Goal: Task Accomplishment & Management: Use online tool/utility

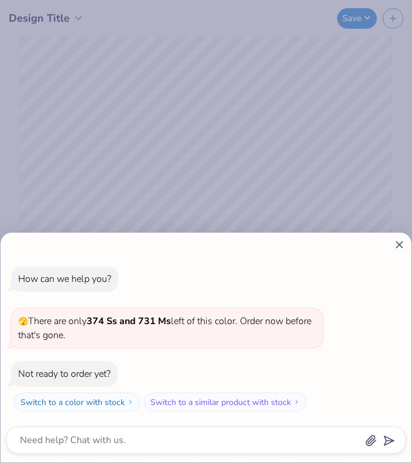
click at [400, 242] on icon at bounding box center [399, 244] width 12 height 12
type textarea "x"
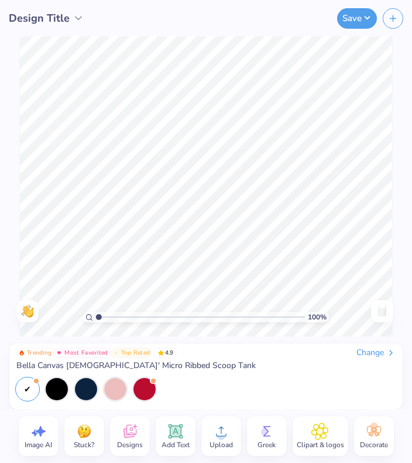
click at [135, 425] on icon at bounding box center [130, 431] width 18 height 18
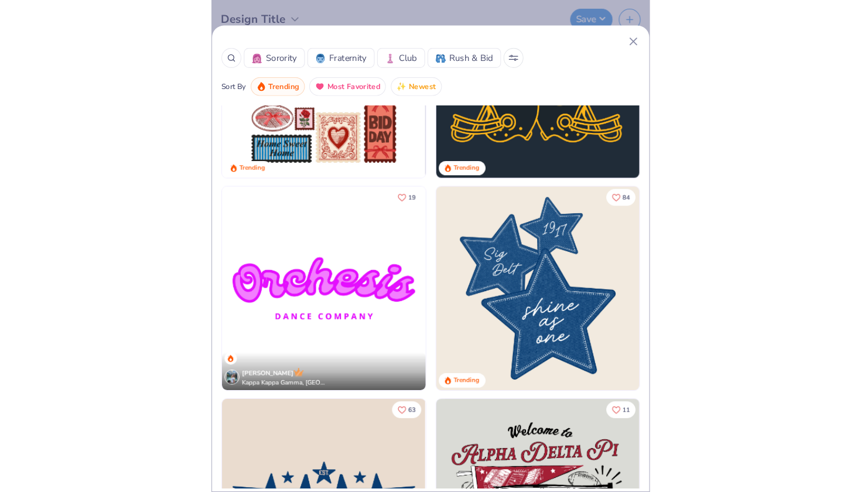
scroll to position [1121, 0]
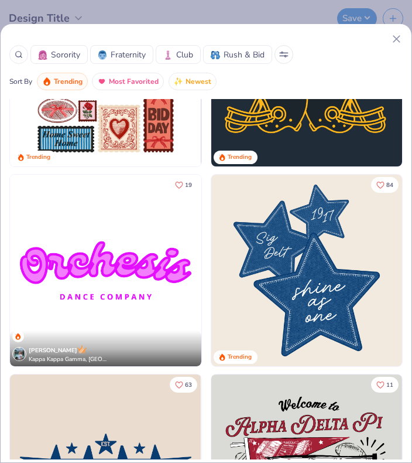
click at [288, 56] on icon at bounding box center [284, 56] width 8 height 0
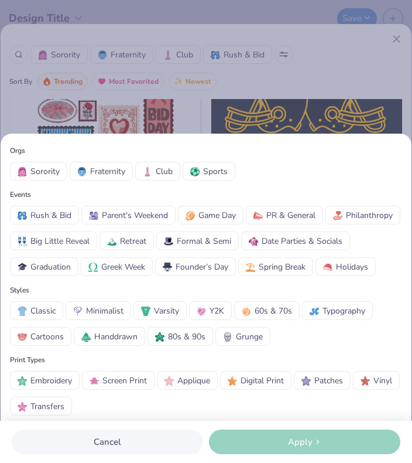
click at [313, 66] on div "Orgs Sorority Fraternity Club Sports Events Rush & Bid Parent's Weekend Game Da…" at bounding box center [206, 231] width 412 height 463
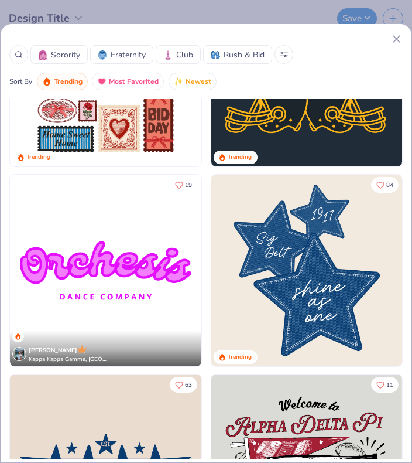
click at [391, 37] on icon at bounding box center [397, 39] width 12 height 12
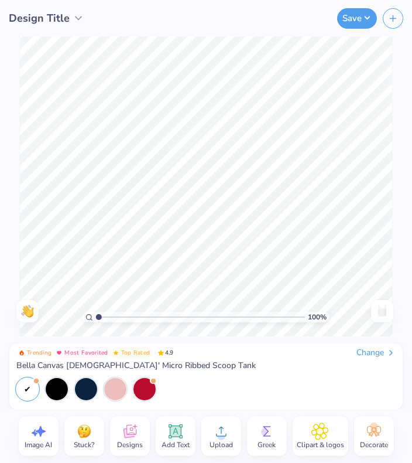
click at [228, 432] on icon at bounding box center [222, 431] width 18 height 18
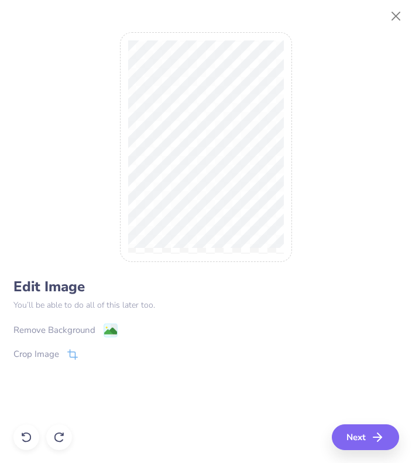
click at [77, 332] on div "Remove Background" at bounding box center [54, 329] width 82 height 13
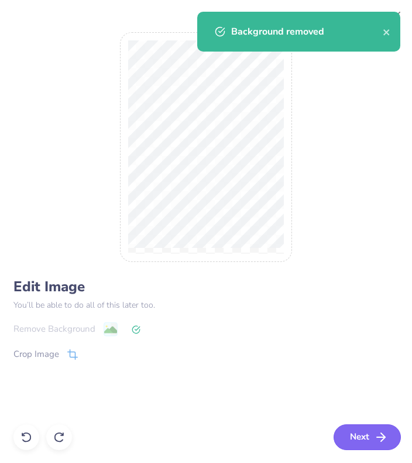
click at [367, 437] on button "Next" at bounding box center [367, 437] width 67 height 26
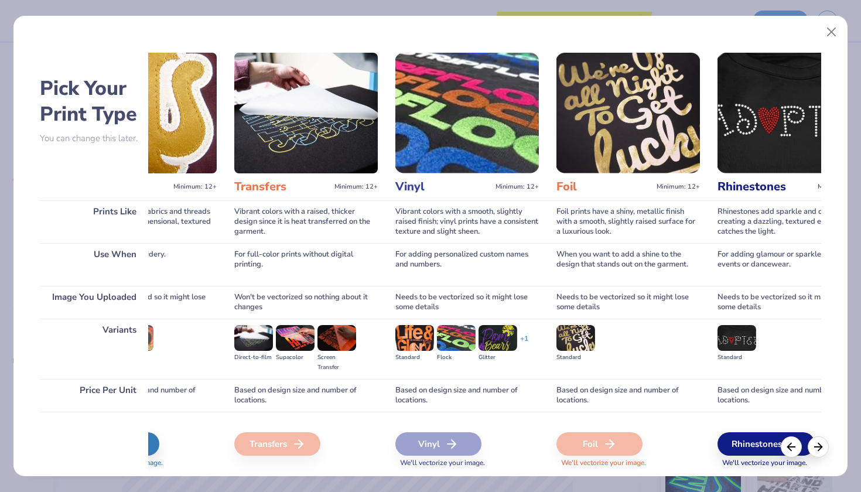
scroll to position [0, 577]
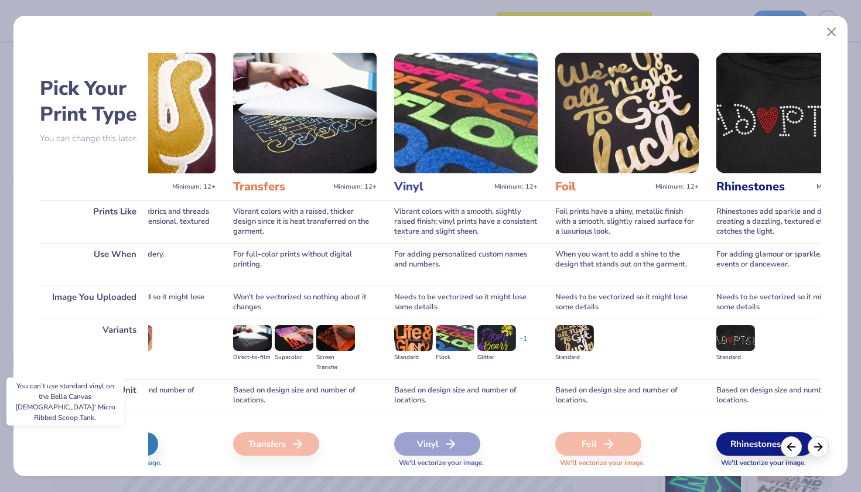
click at [412, 450] on icon at bounding box center [450, 444] width 14 height 14
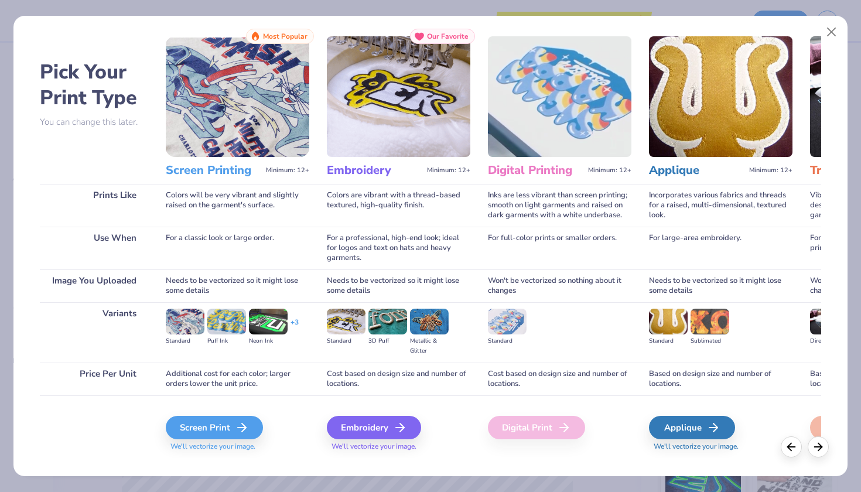
scroll to position [0, 0]
click at [201, 430] on div "Screen Print" at bounding box center [215, 427] width 97 height 23
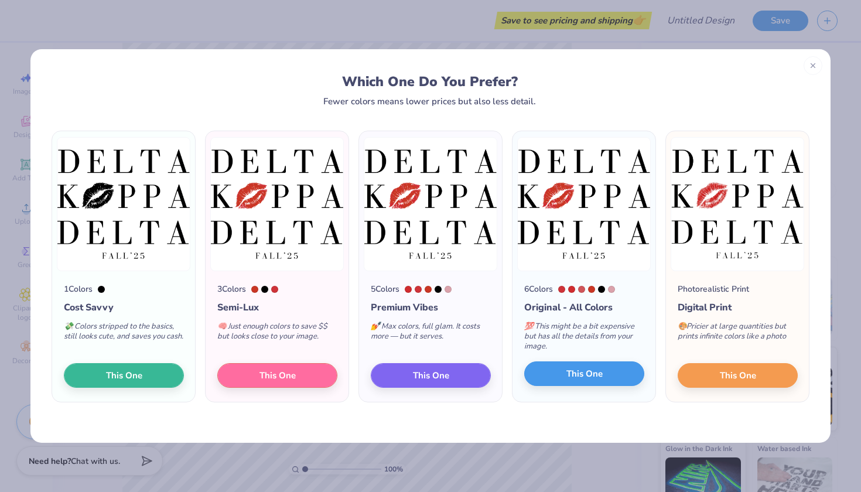
click at [412, 375] on span "This One" at bounding box center [584, 373] width 36 height 13
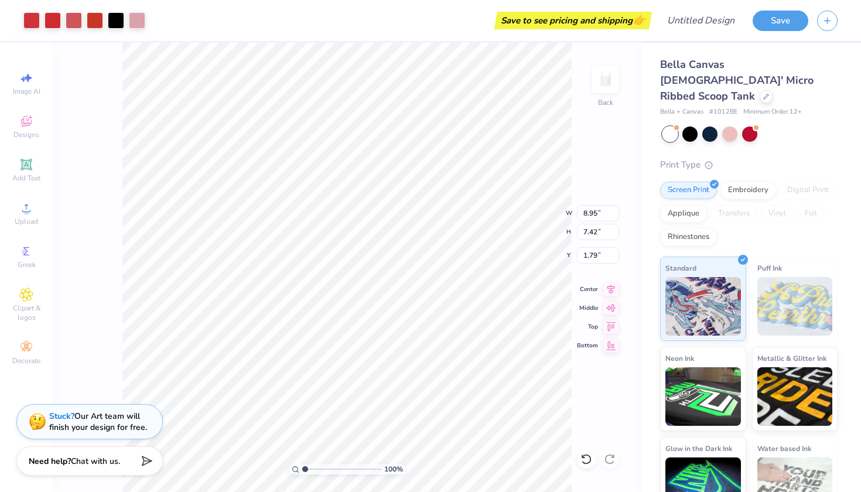
type input "1.40"
type input "1.31"
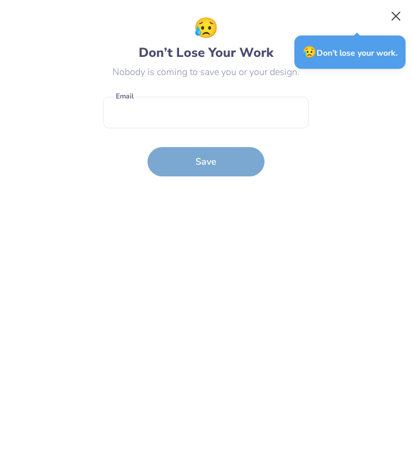
click at [399, 13] on button "Close" at bounding box center [396, 16] width 22 height 22
